Goal: Transaction & Acquisition: Subscribe to service/newsletter

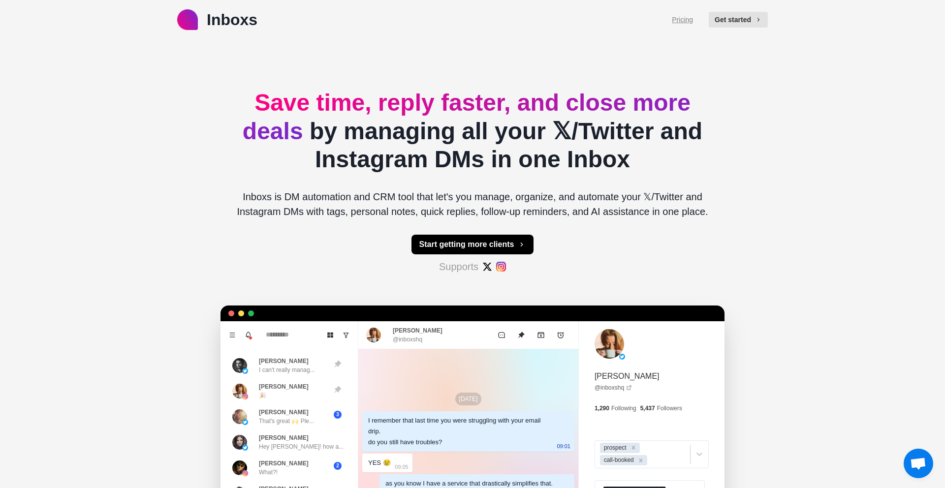
click at [678, 22] on link "Pricing" at bounding box center [682, 20] width 21 height 10
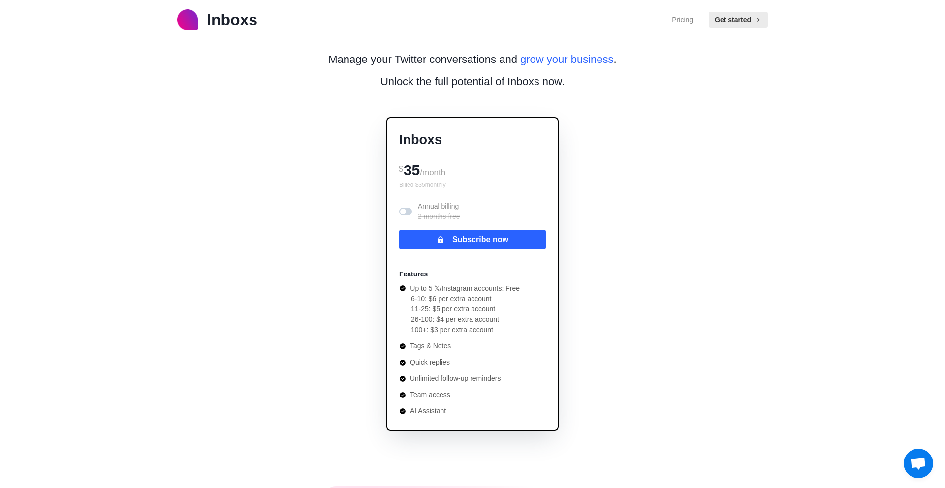
click at [405, 290] on icon at bounding box center [402, 288] width 7 height 7
click at [195, 22] on img at bounding box center [187, 19] width 21 height 21
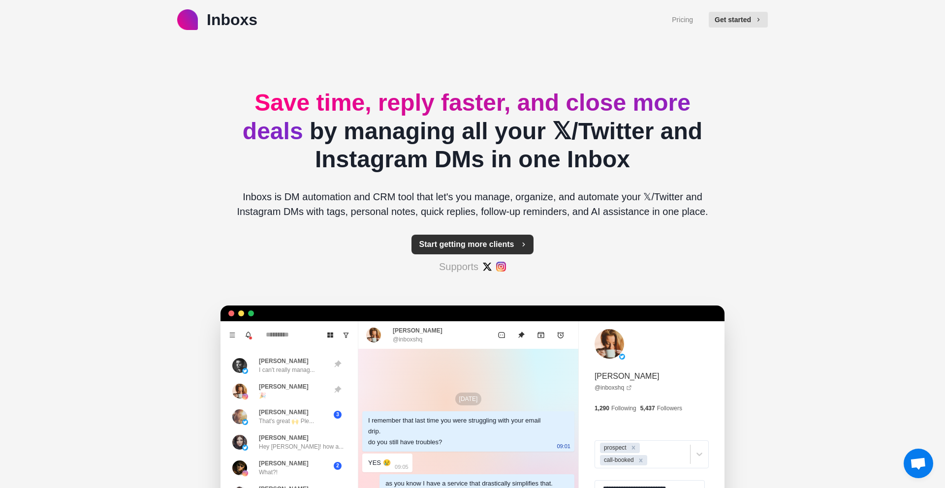
click at [448, 244] on button "Start getting more clients" at bounding box center [473, 245] width 123 height 20
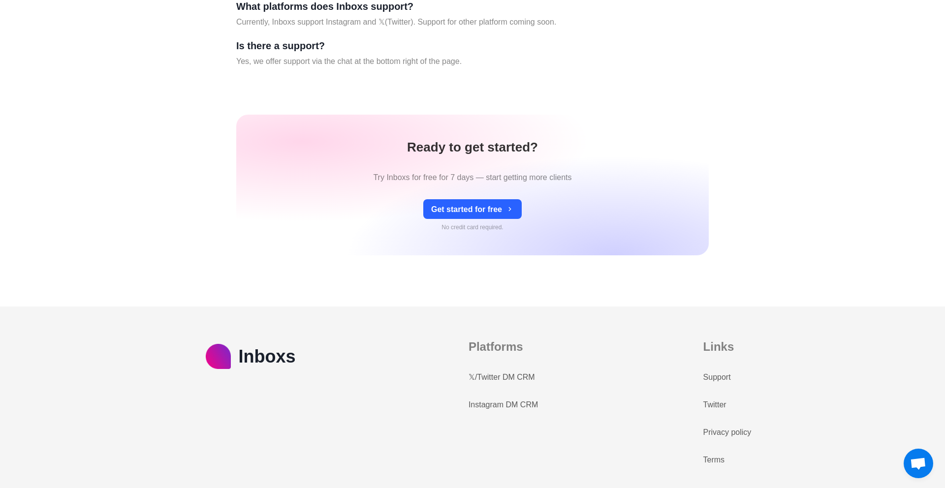
scroll to position [3841, 0]
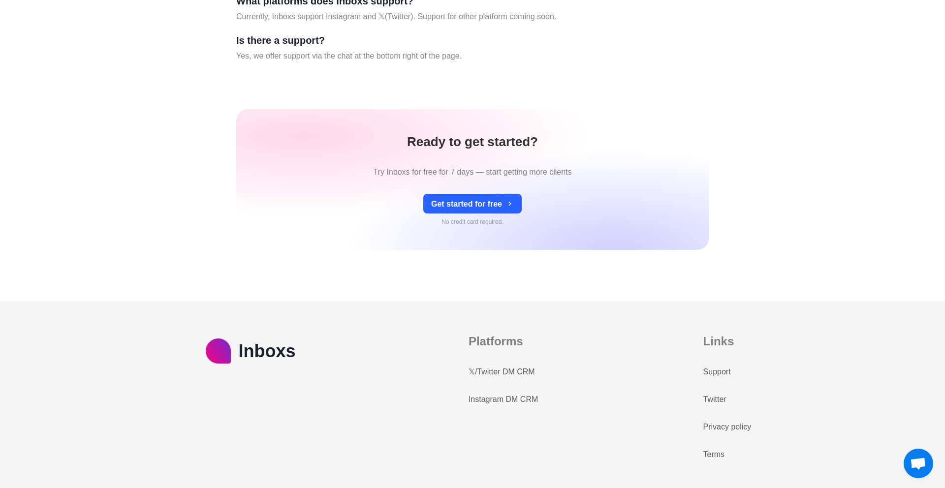
click at [525, 371] on link "𝕏/Twitter DM CRM" at bounding box center [502, 372] width 66 height 12
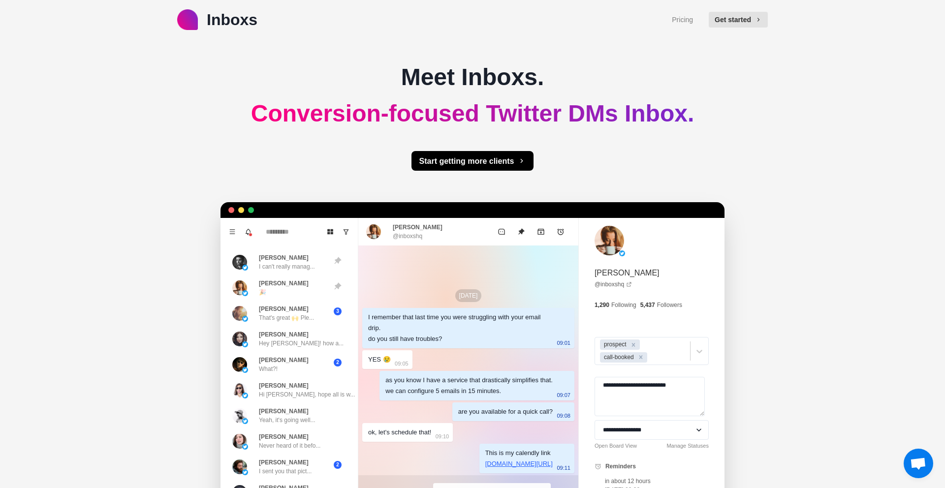
type textarea "*"
click at [679, 22] on link "Pricing" at bounding box center [682, 20] width 21 height 10
